Goal: Navigation & Orientation: Find specific page/section

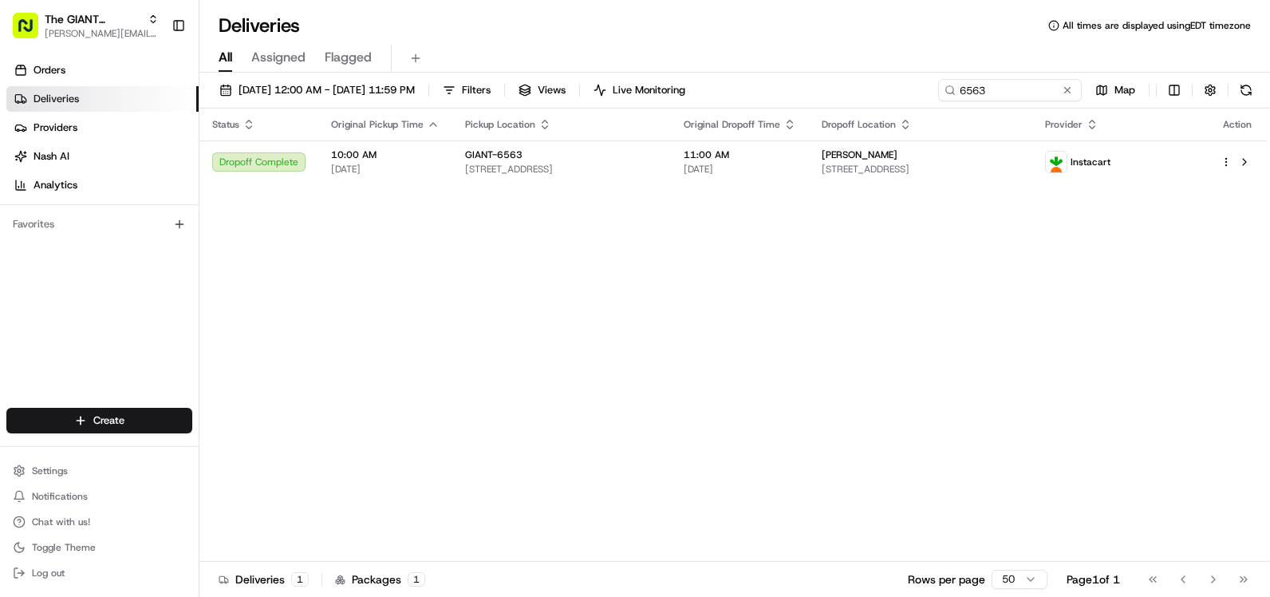
click at [435, 79] on button "Filters" at bounding box center [466, 90] width 62 height 22
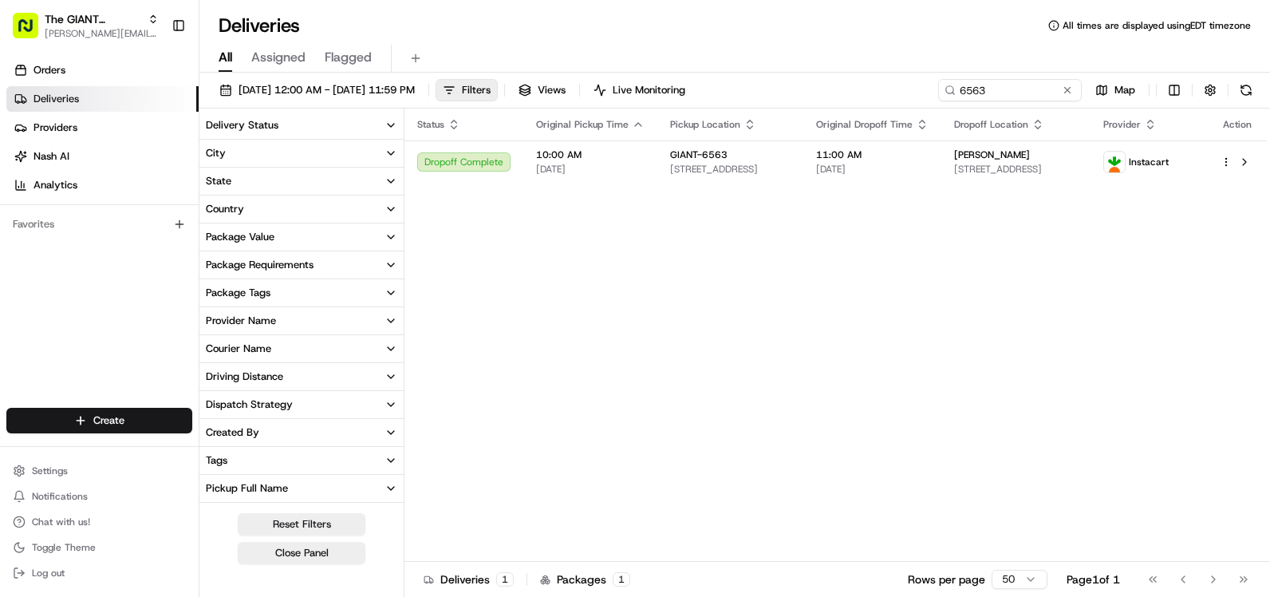
click at [435, 79] on button "Filters" at bounding box center [466, 90] width 62 height 22
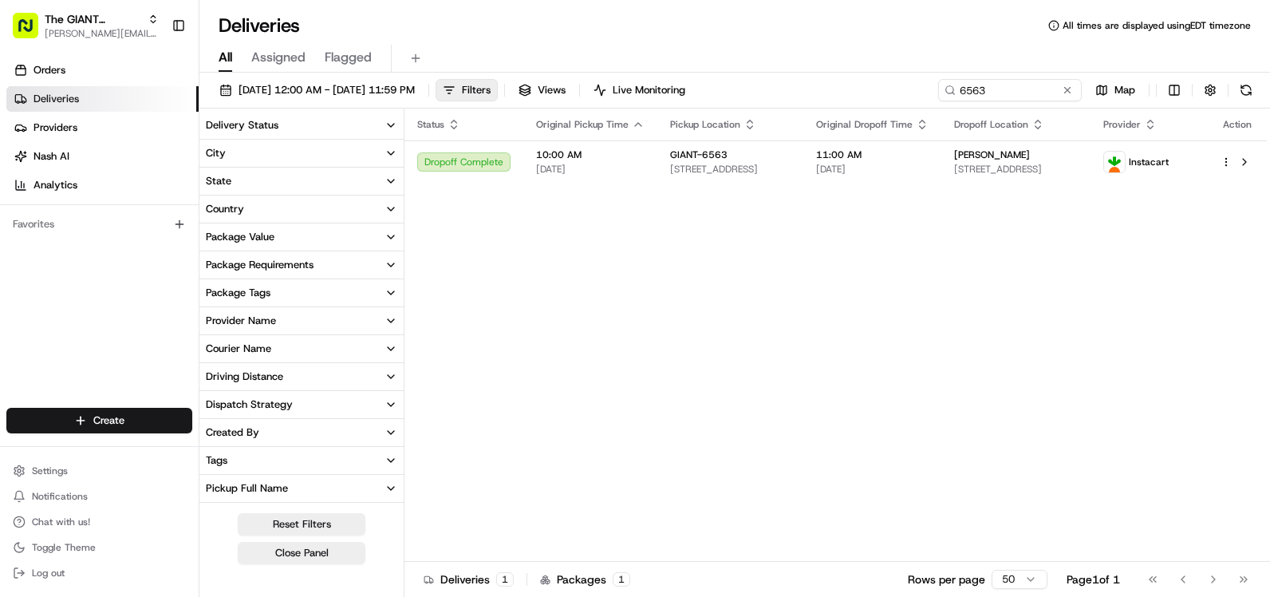
click at [435, 79] on button "Filters" at bounding box center [466, 90] width 62 height 22
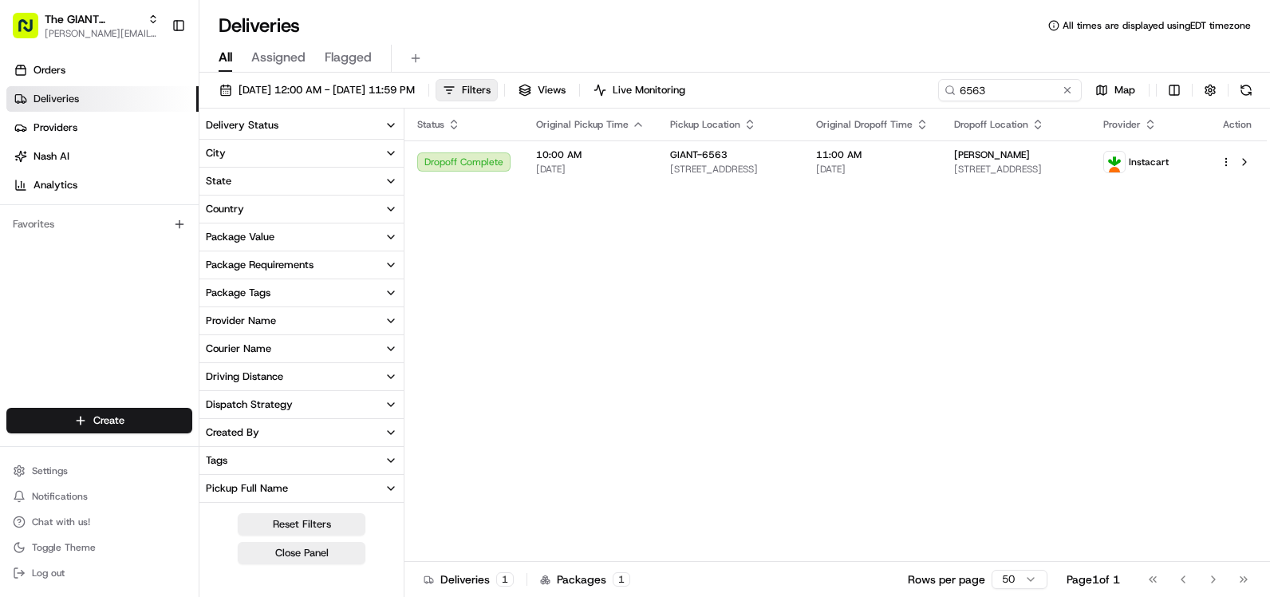
click at [435, 79] on button "Filters" at bounding box center [466, 90] width 62 height 22
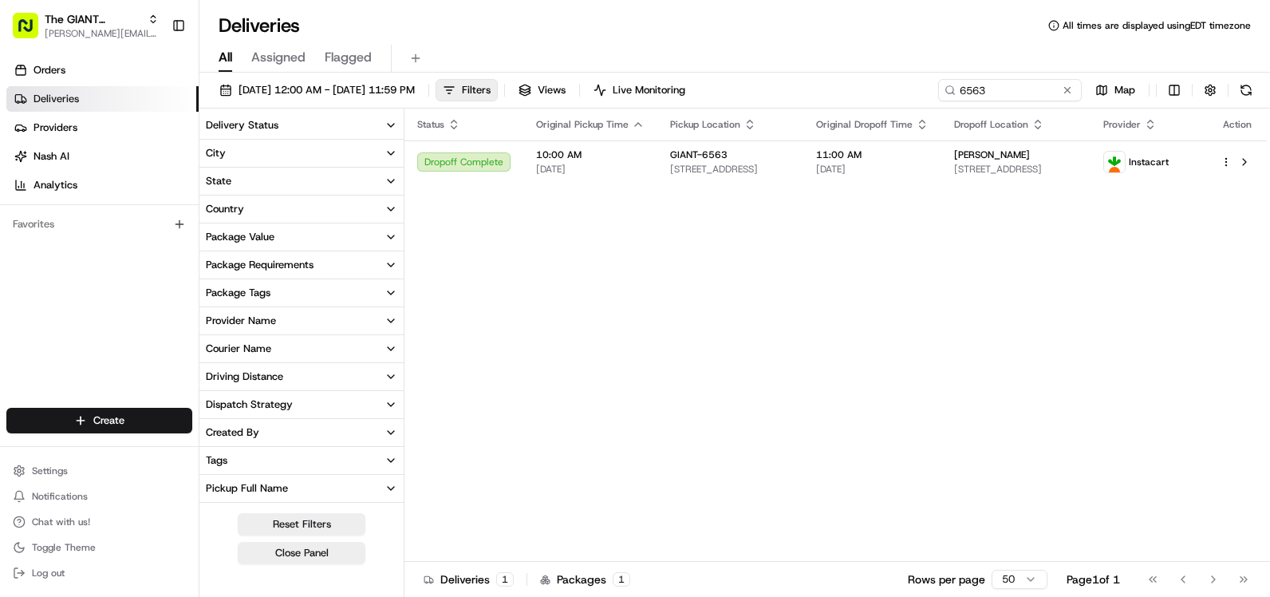
click at [435, 79] on button "Filters" at bounding box center [466, 90] width 62 height 22
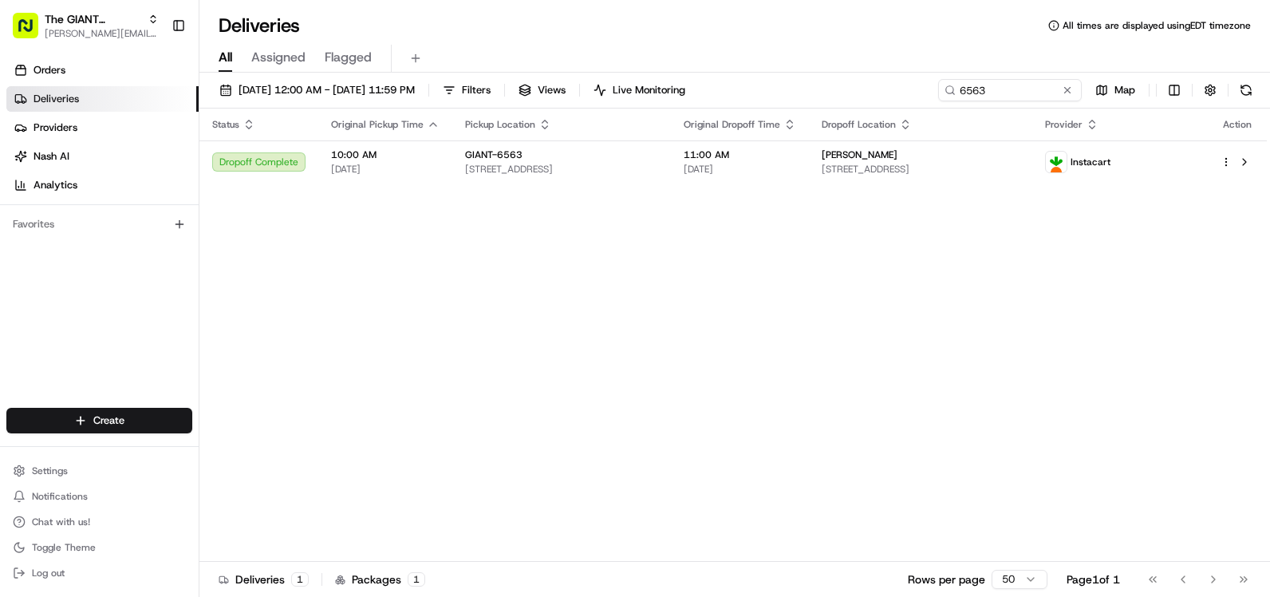
click at [435, 79] on button "Filters" at bounding box center [466, 90] width 62 height 22
